Goal: Task Accomplishment & Management: Manage account settings

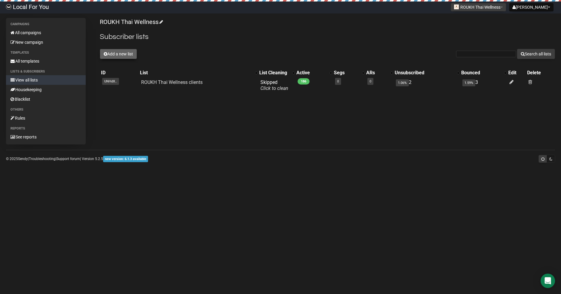
click at [107, 54] on button "Add a new list" at bounding box center [118, 54] width 37 height 10
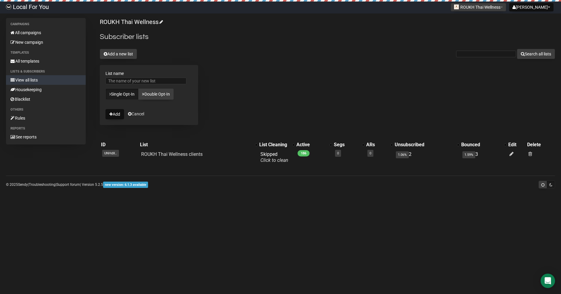
click at [322, 94] on div "ROUKH Thai Wellness Subscriber lists Add a new list Search all lists List name …" at bounding box center [327, 94] width 455 height 152
click at [141, 115] on link "Cancel" at bounding box center [136, 114] width 16 height 5
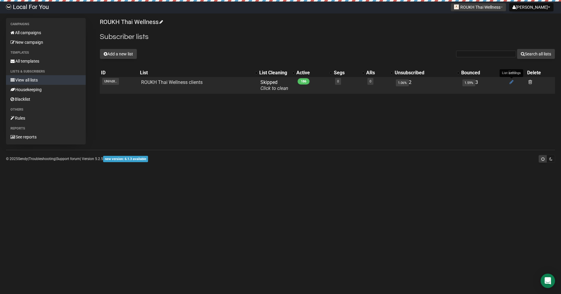
click at [510, 82] on icon at bounding box center [512, 81] width 4 height 5
click at [167, 87] on td "ROUKH Thai Wellness clients" at bounding box center [198, 85] width 119 height 17
click at [168, 85] on link "ROUKH Thai Wellness clients" at bounding box center [171, 82] width 61 height 6
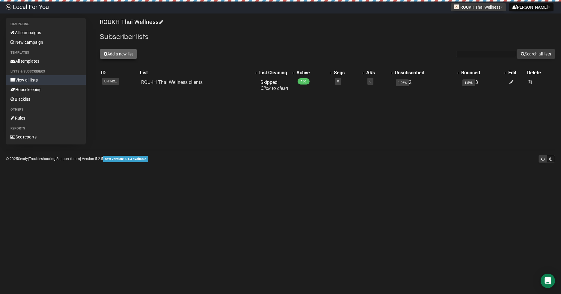
click at [122, 52] on button "Add a new list" at bounding box center [118, 54] width 37 height 10
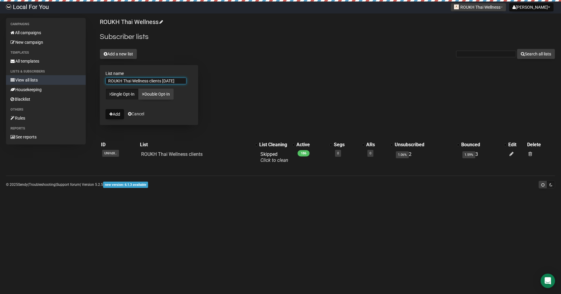
type input "ROUKH Thai Wellness clients [DATE]"
click at [104, 116] on form "List name ROUKH Thai Wellness clients [DATE] Single Opt-In Double Opt-In Add Ca…" at bounding box center [149, 95] width 98 height 60
click at [112, 115] on icon "submit" at bounding box center [110, 114] width 3 height 4
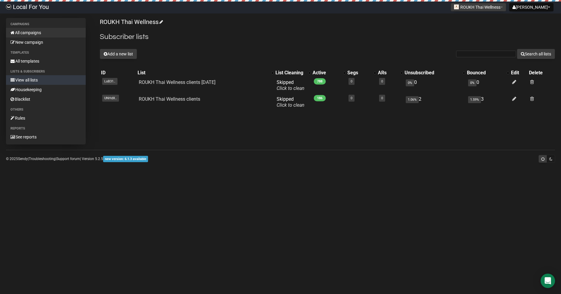
click at [37, 32] on link "All campaigns" at bounding box center [46, 33] width 80 height 10
